Goal: Task Accomplishment & Management: Manage account settings

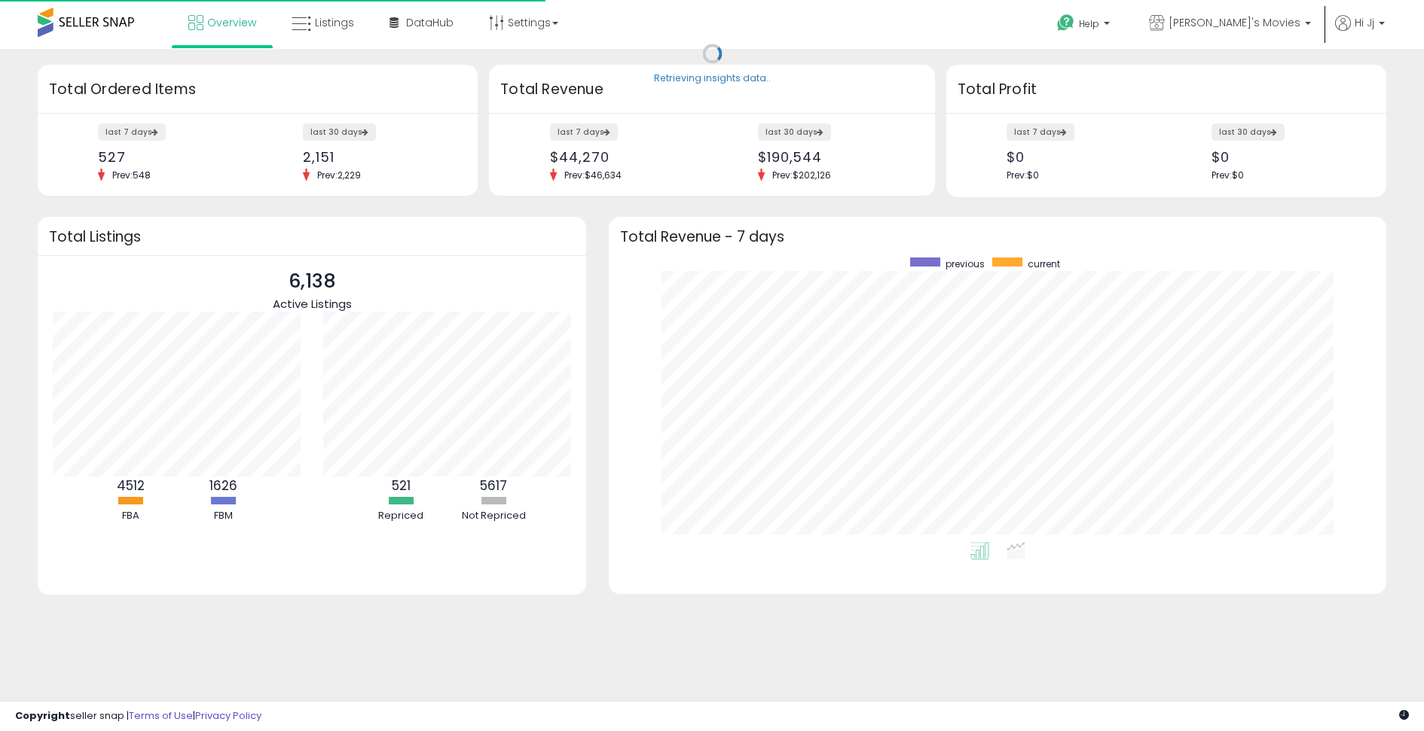
scroll to position [285, 746]
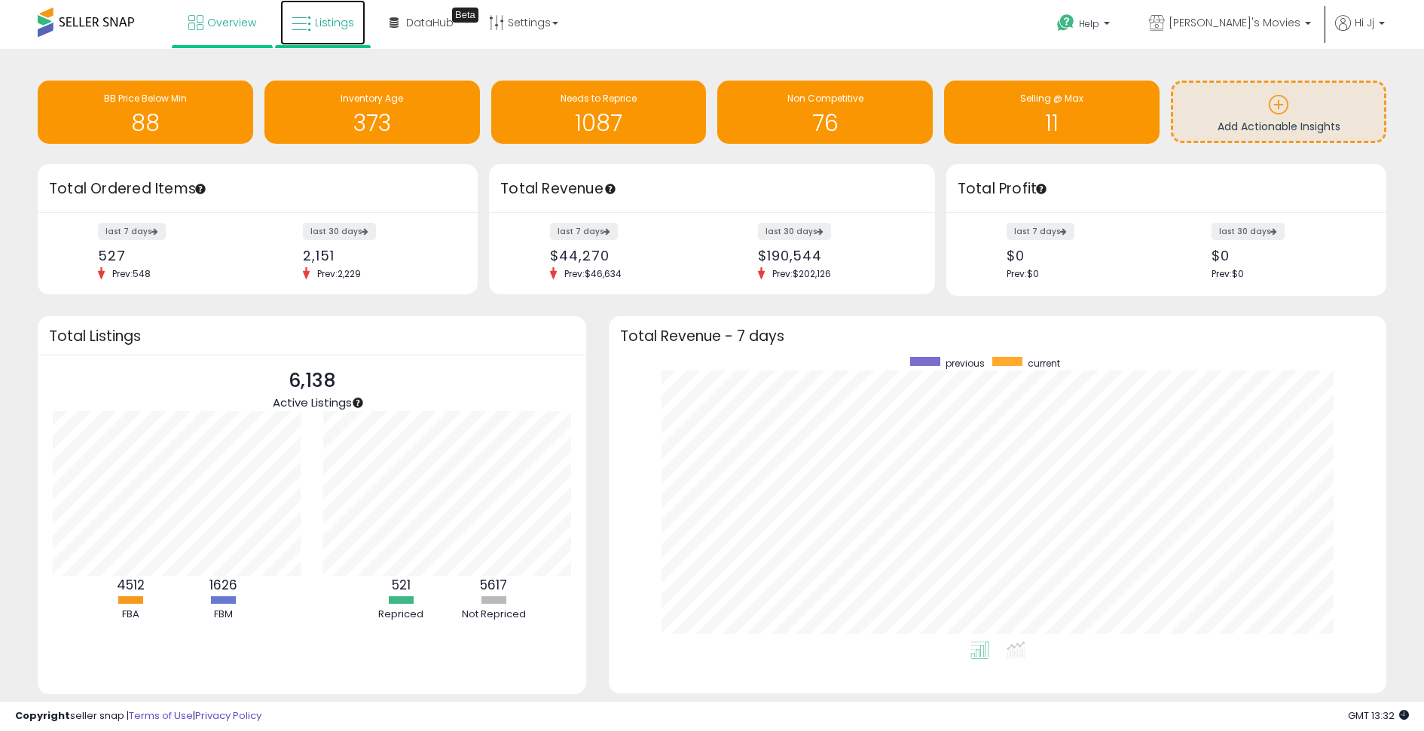
click at [323, 36] on link "Listings" at bounding box center [322, 22] width 85 height 45
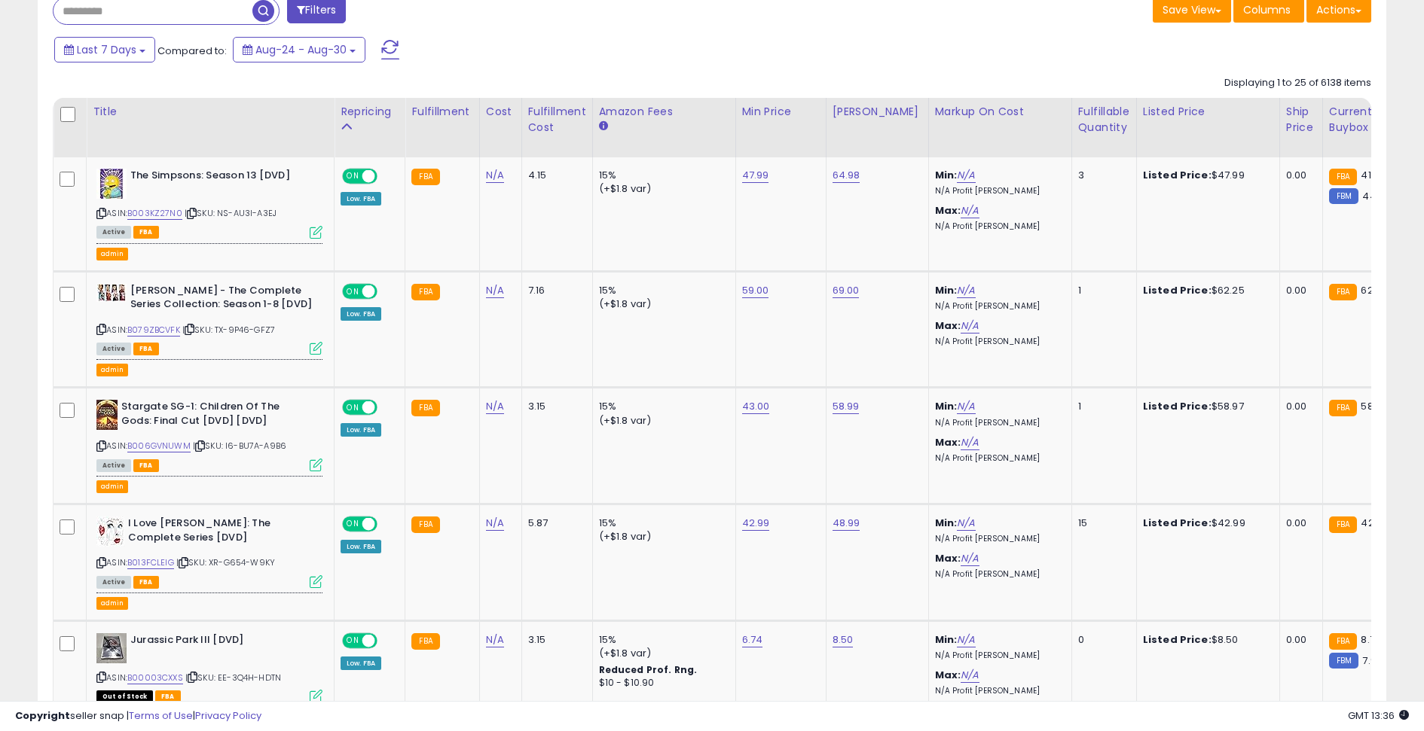
scroll to position [648, 0]
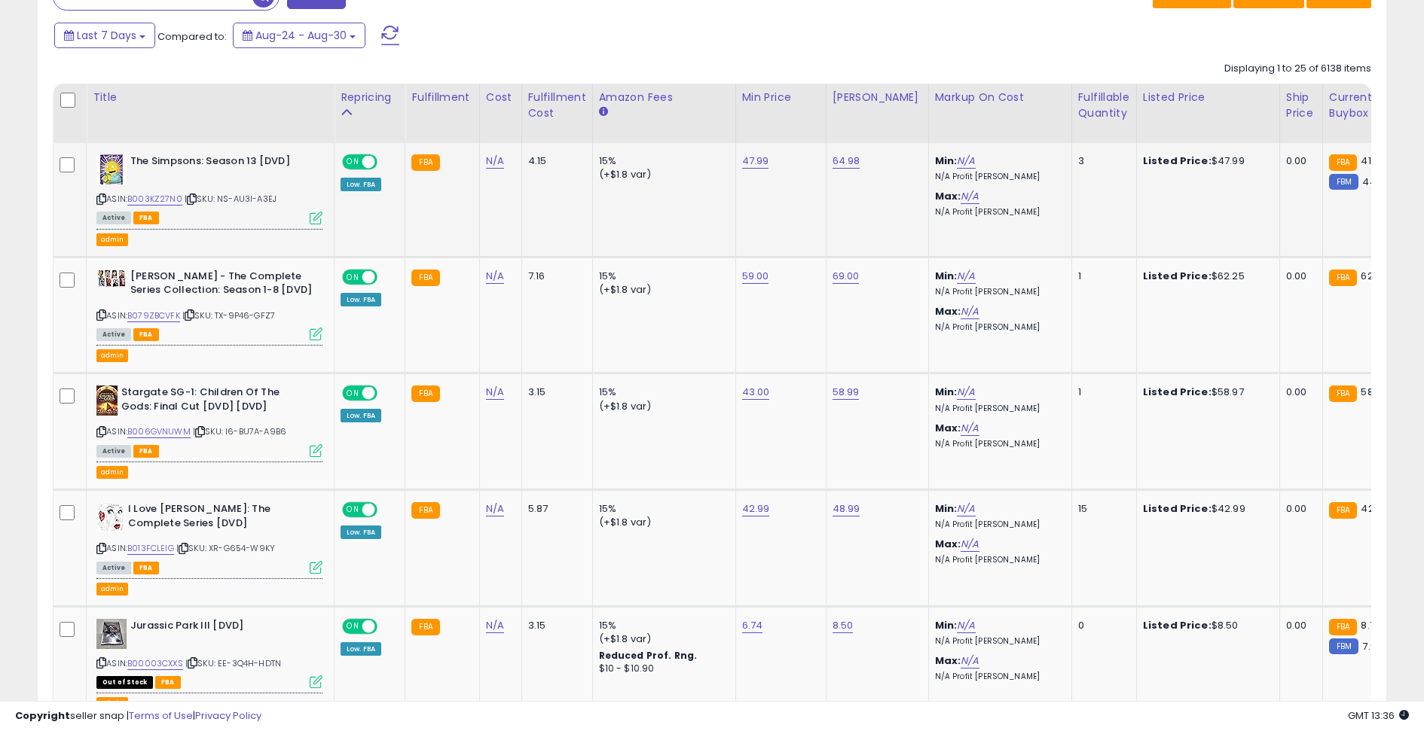
click at [313, 217] on icon at bounding box center [316, 218] width 13 height 13
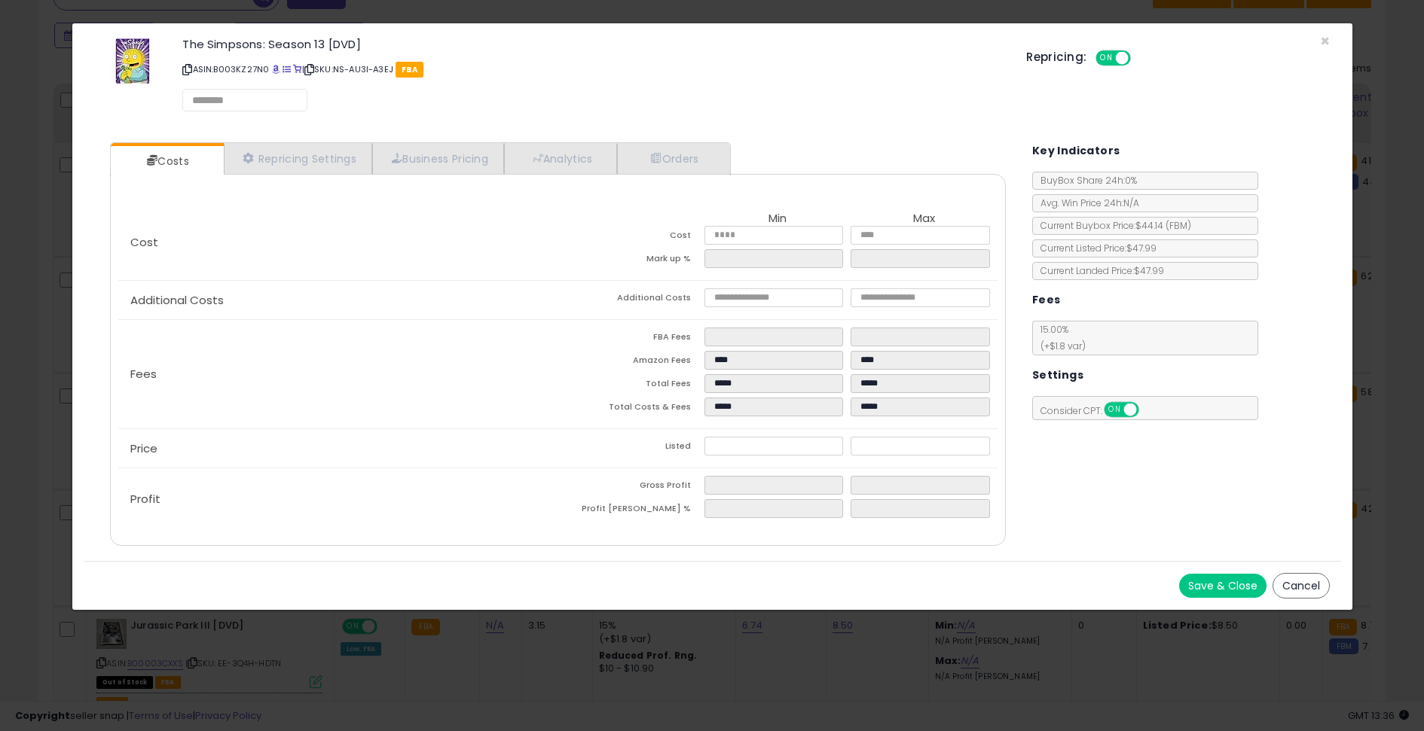
select select "**********"
click at [308, 166] on link "Repricing Settings" at bounding box center [298, 159] width 149 height 31
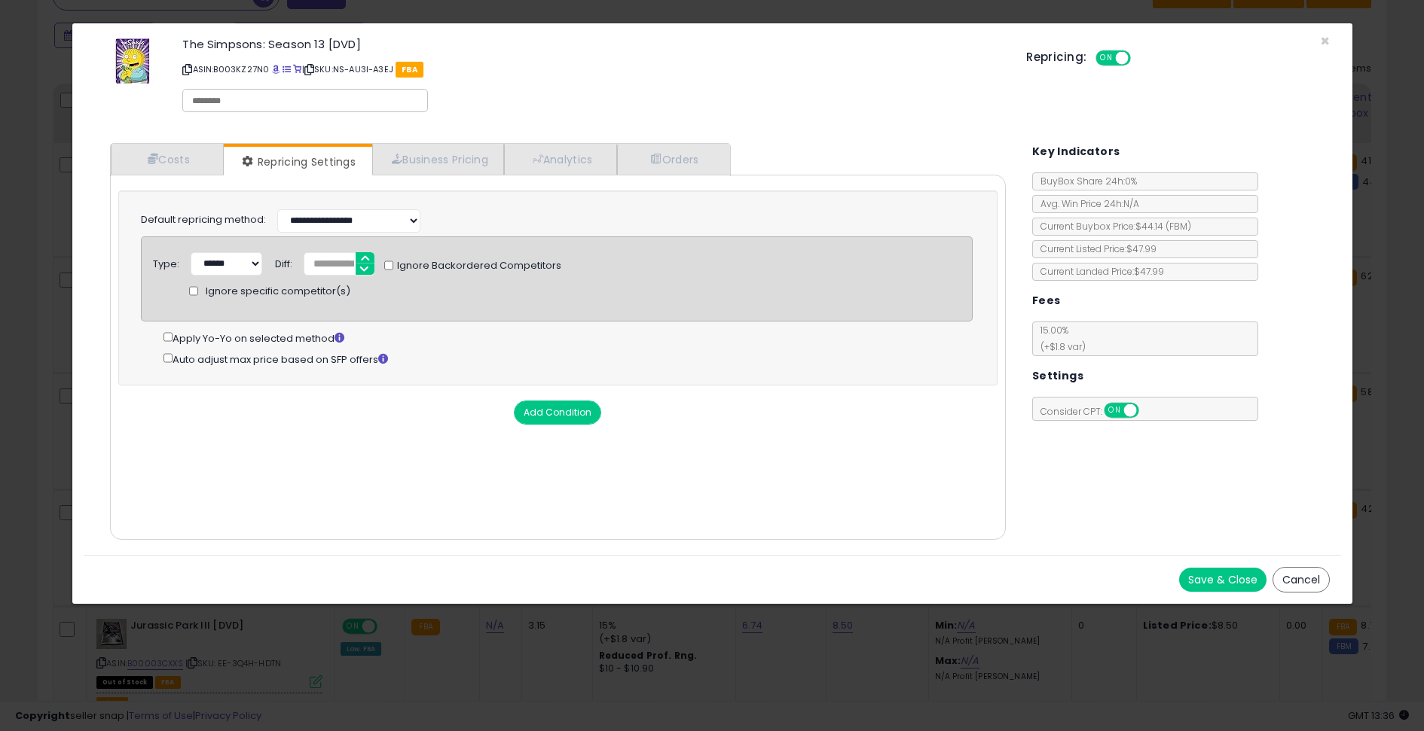
click at [1305, 574] on button "Cancel" at bounding box center [1300, 580] width 57 height 26
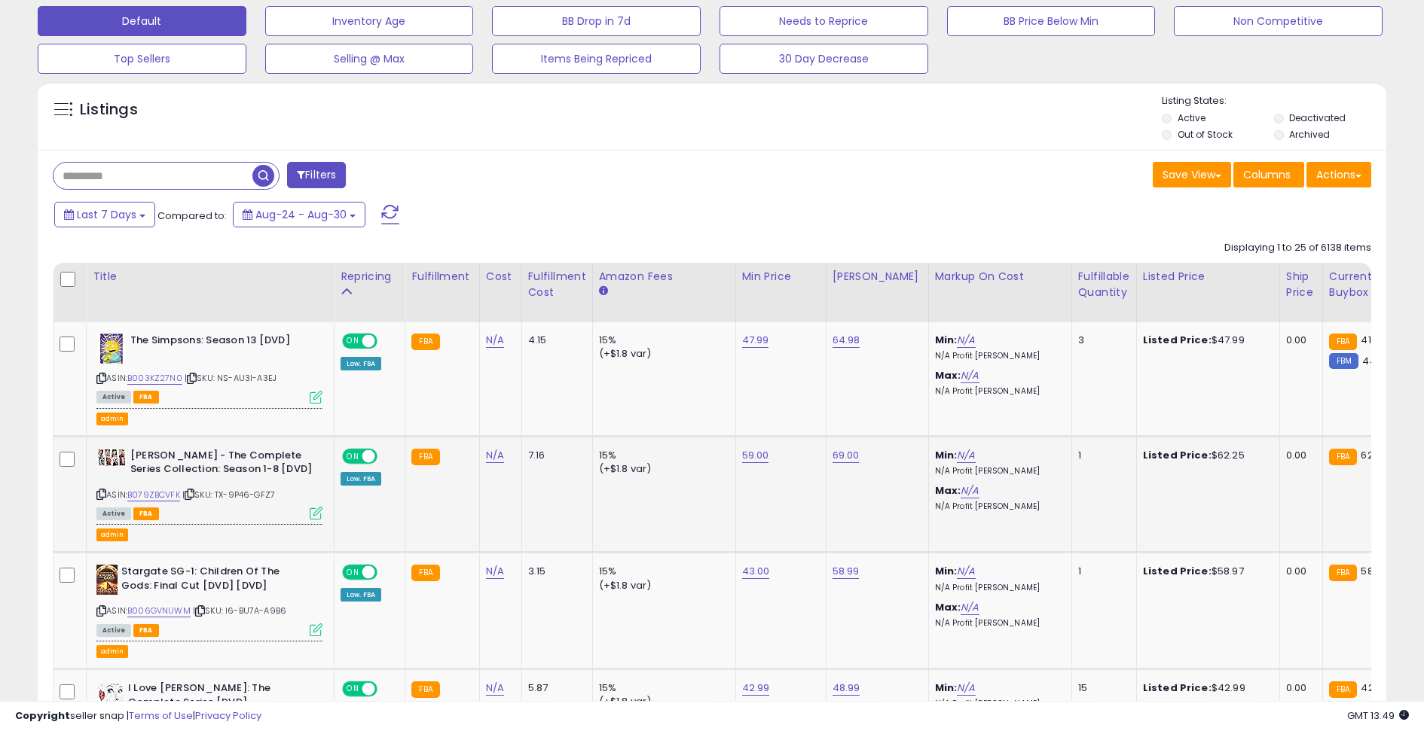
scroll to position [403, 0]
